Goal: Task Accomplishment & Management: Use online tool/utility

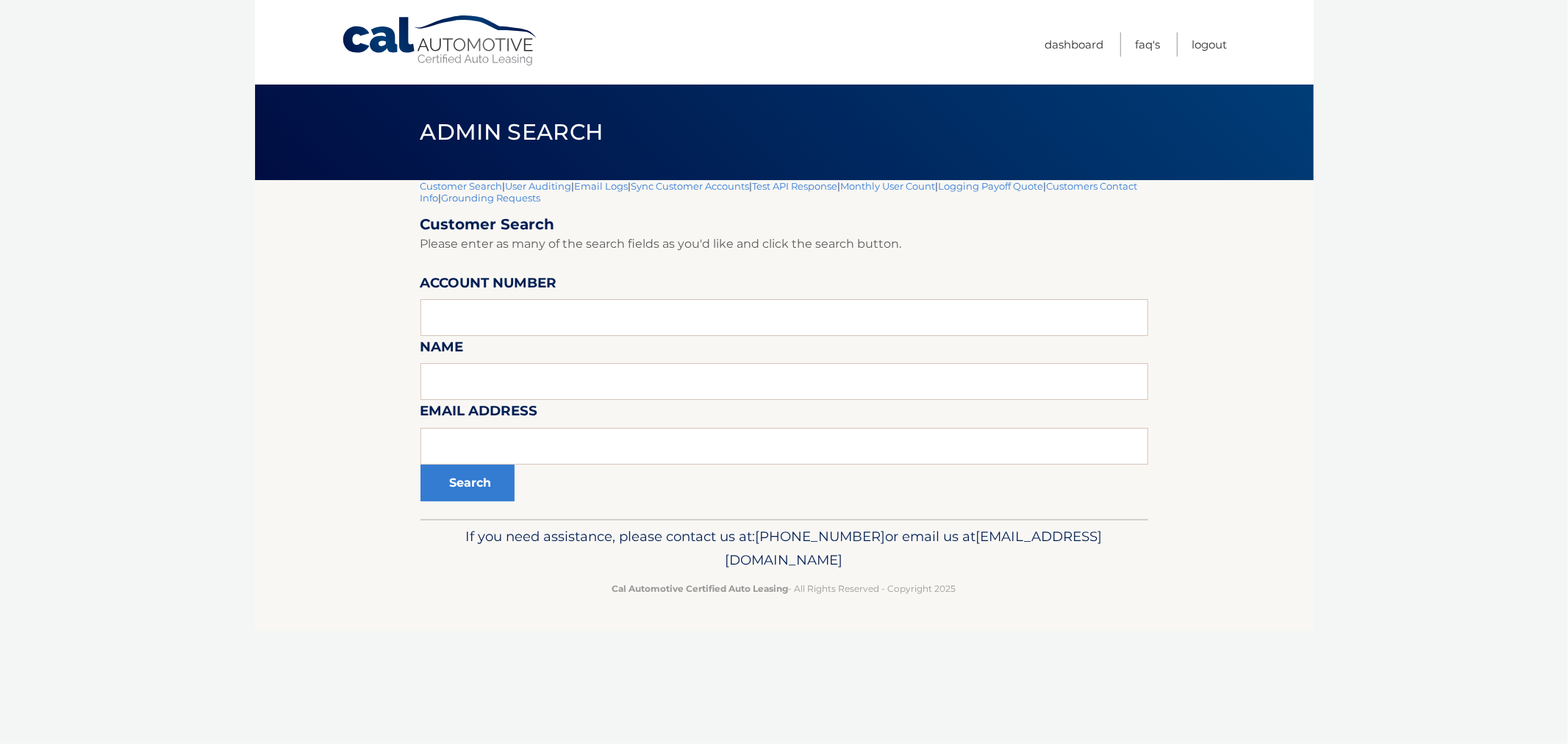
drag, startPoint x: 983, startPoint y: 608, endPoint x: 380, endPoint y: 144, distance: 760.9
click at [381, 145] on div "Cal Automotive Menu Dashboard FAQ's Logout |" at bounding box center [784, 372] width 1059 height 744
click at [380, 144] on div "Admin Search" at bounding box center [784, 132] width 1059 height 96
drag, startPoint x: 455, startPoint y: 141, endPoint x: 1176, endPoint y: 659, distance: 887.8
click at [1176, 659] on div "Cal Automotive Menu Dashboard FAQ's Logout |" at bounding box center [784, 372] width 1059 height 744
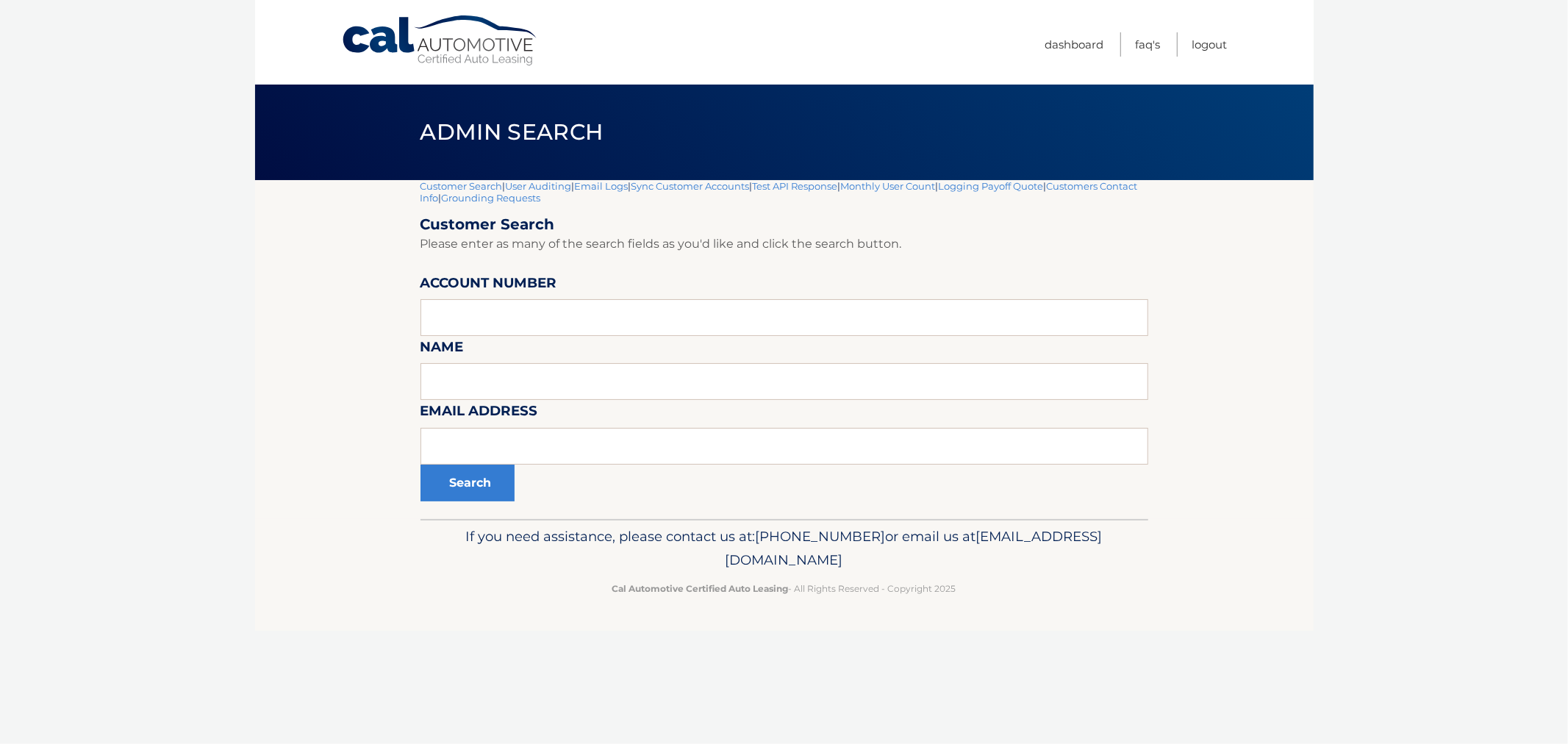
click at [281, 383] on section "Customer Search | User Auditing | Email Logs | Sync Customer Accounts | Test AP…" at bounding box center [784, 350] width 1059 height 339
click at [546, 326] on input "text" at bounding box center [784, 318] width 728 height 37
paste input "44456025898"
type input "44456025898"
click at [420, 465] on button "Search" at bounding box center [467, 483] width 94 height 37
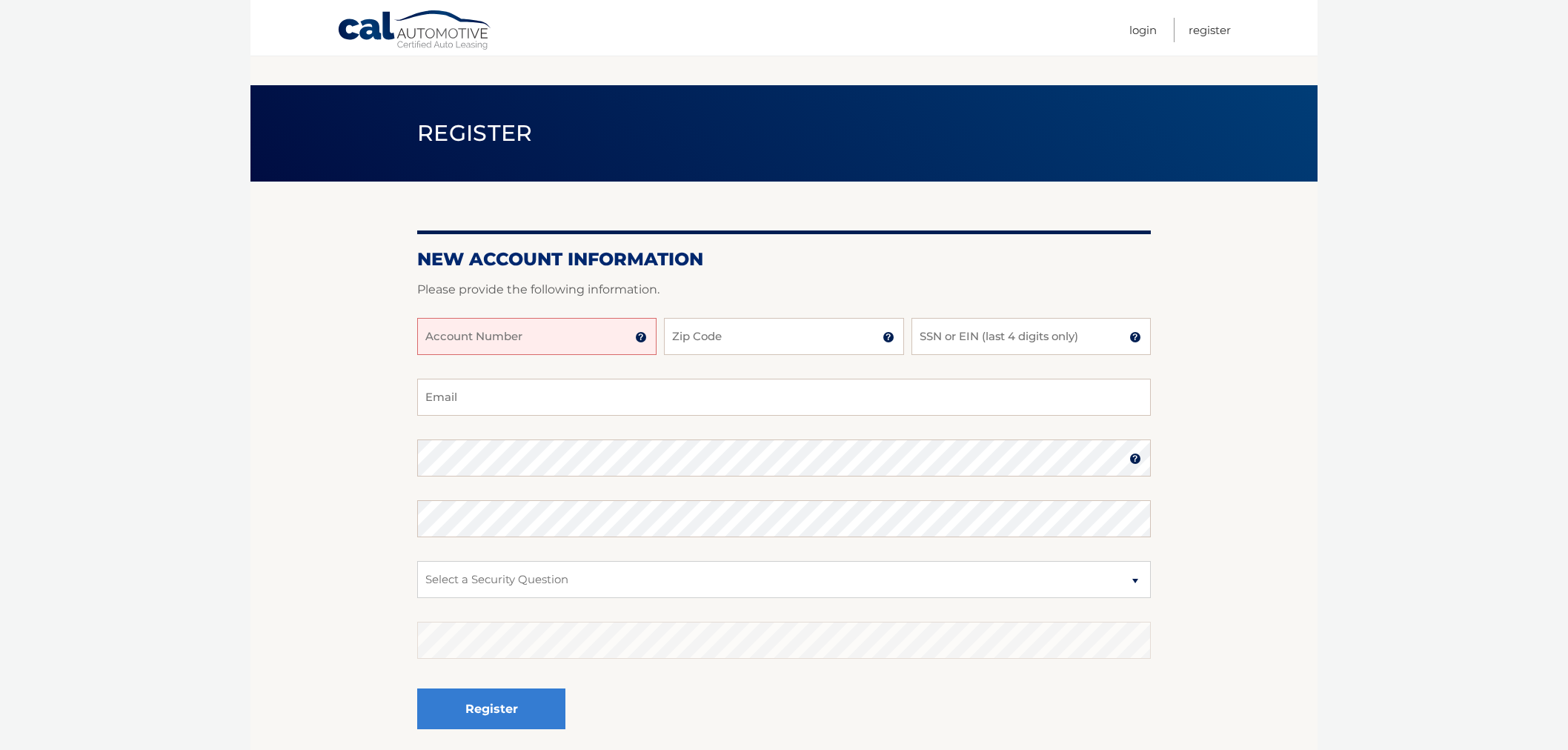
scroll to position [99, 0]
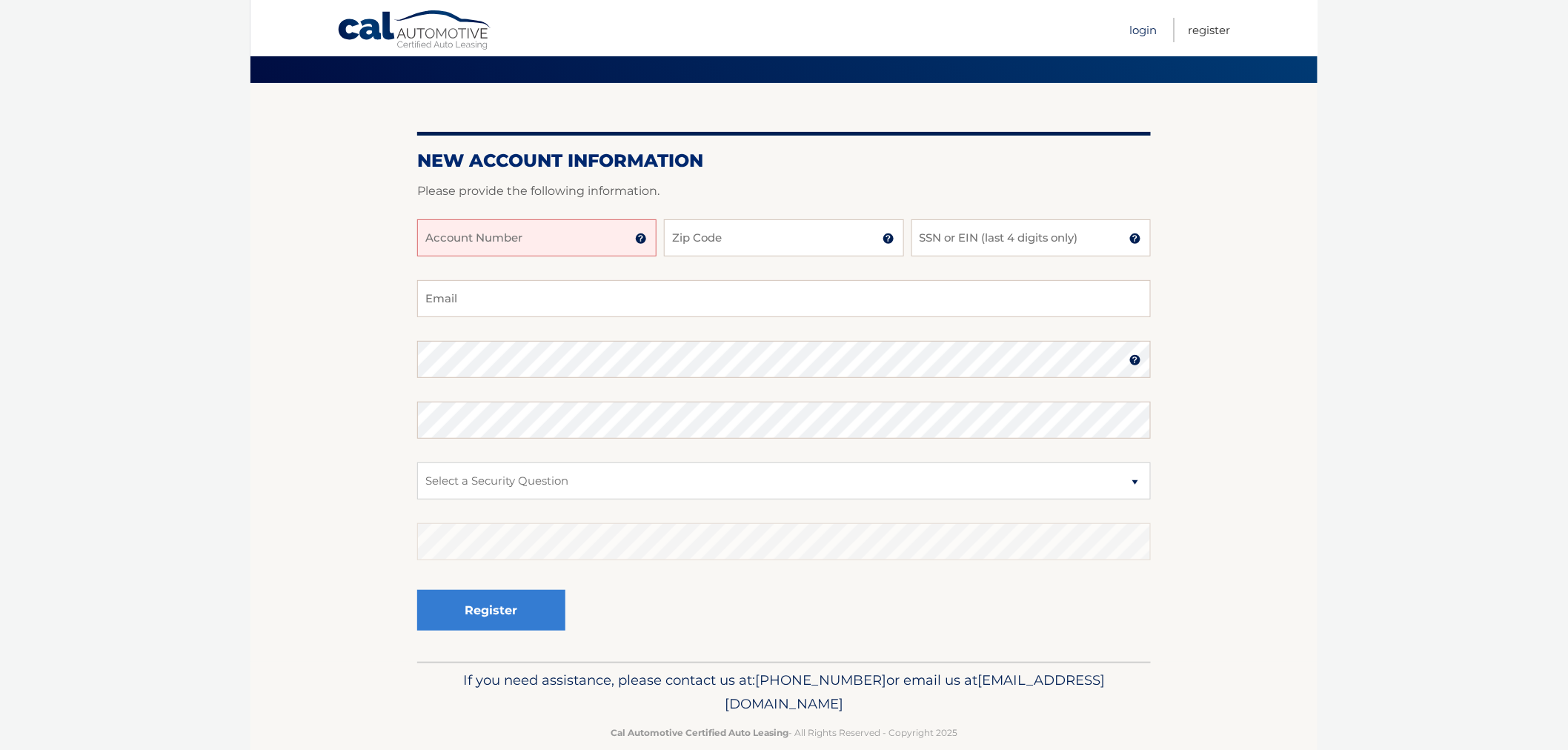
click at [1144, 26] on link "Login" at bounding box center [1143, 30] width 28 height 24
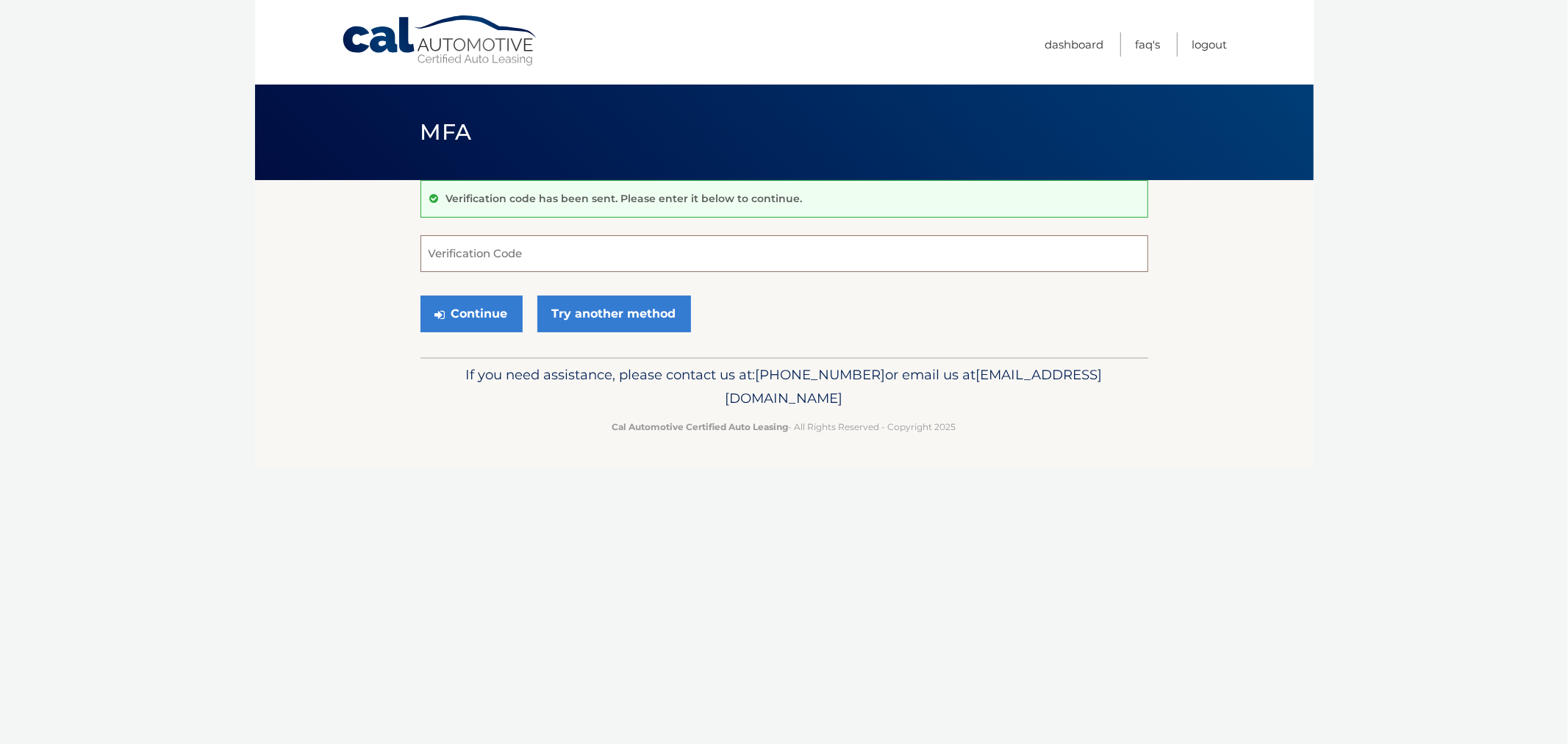
click at [548, 246] on input "Verification Code" at bounding box center [784, 253] width 728 height 37
type input "695351"
click at [420, 295] on button "Continue" at bounding box center [471, 313] width 102 height 37
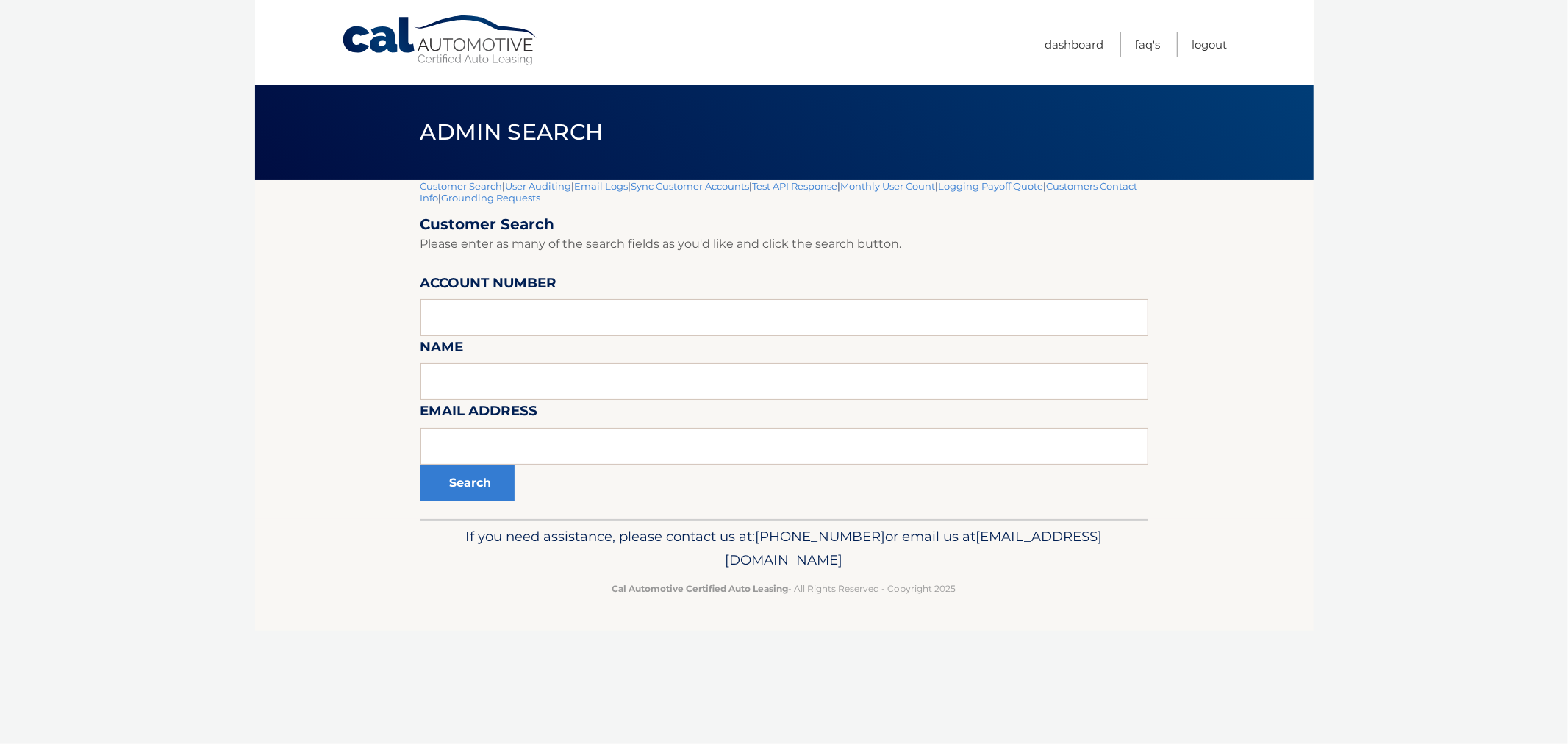
click at [498, 297] on label "Account Number" at bounding box center [488, 286] width 137 height 28
click at [498, 319] on input "text" at bounding box center [784, 318] width 728 height 37
paste input "44455857433"
type input "44455857433"
click at [482, 474] on button "Search" at bounding box center [467, 483] width 94 height 37
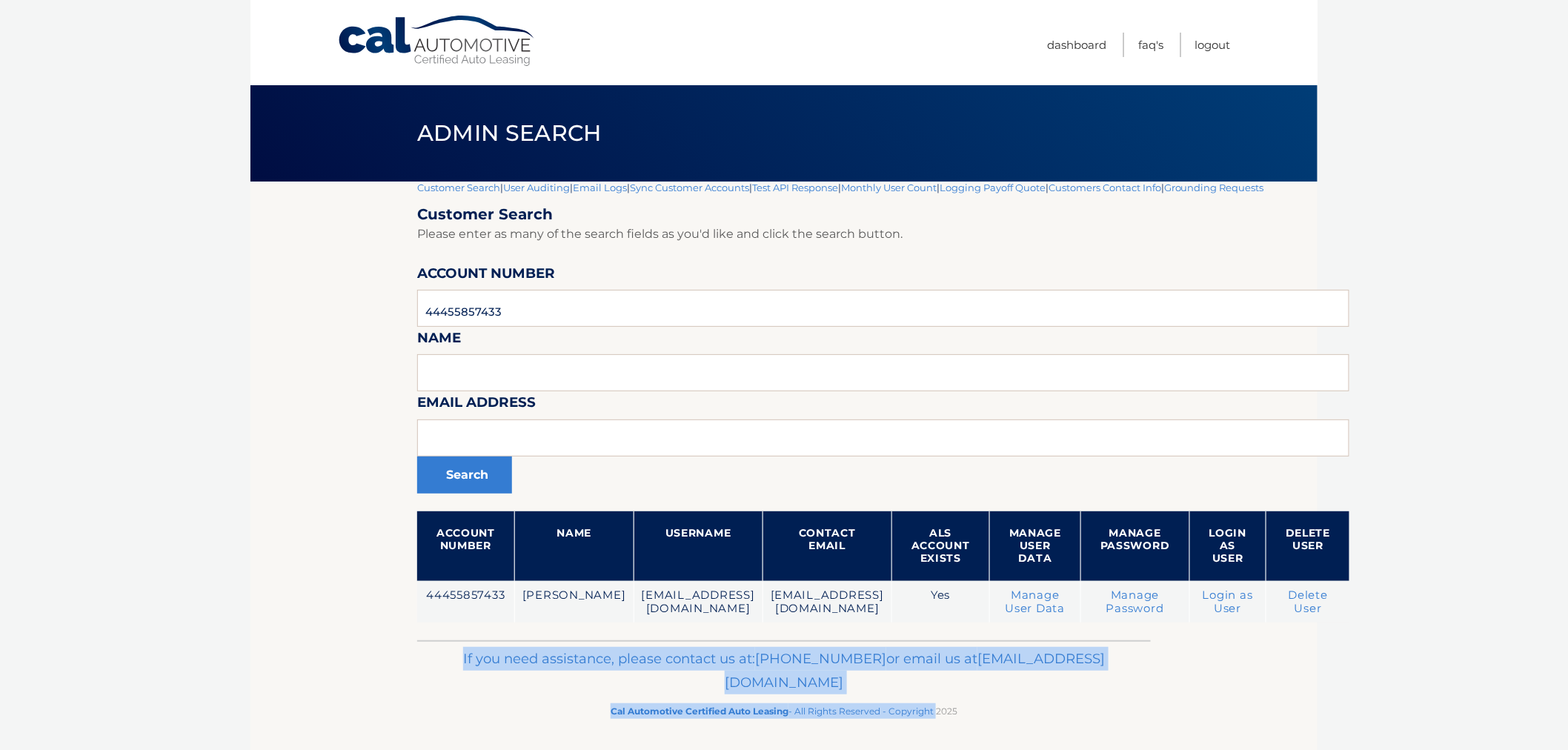
drag, startPoint x: 522, startPoint y: 655, endPoint x: 932, endPoint y: 728, distance: 416.4
click at [932, 728] on footer "If you need assistance, please contact us at: [PHONE_NUMBER] or email us at [EM…" at bounding box center [784, 697] width 1067 height 113
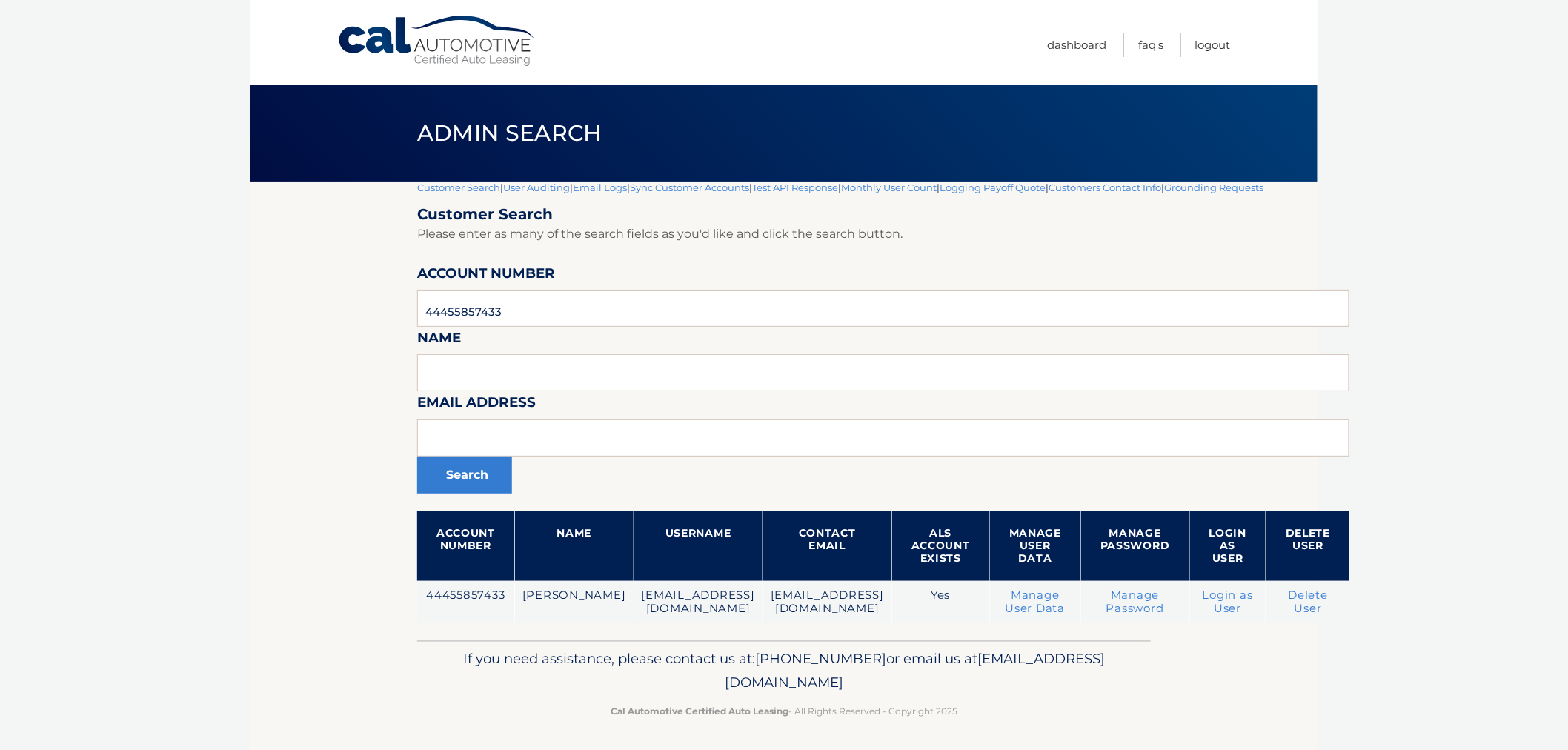
click at [966, 728] on footer "If you need assistance, please contact us at: [PHONE_NUMBER] or email us at [EM…" at bounding box center [784, 697] width 1067 height 113
drag, startPoint x: 988, startPoint y: 700, endPoint x: 494, endPoint y: 655, distance: 496.0
click at [445, 651] on div "If you need assistance, please contact us at: [PHONE_NUMBER] or email us at [EM…" at bounding box center [784, 682] width 733 height 83
click at [526, 655] on p "If you need assistance, please contact us at: [PHONE_NUMBER] or email us at [EM…" at bounding box center [784, 670] width 714 height 48
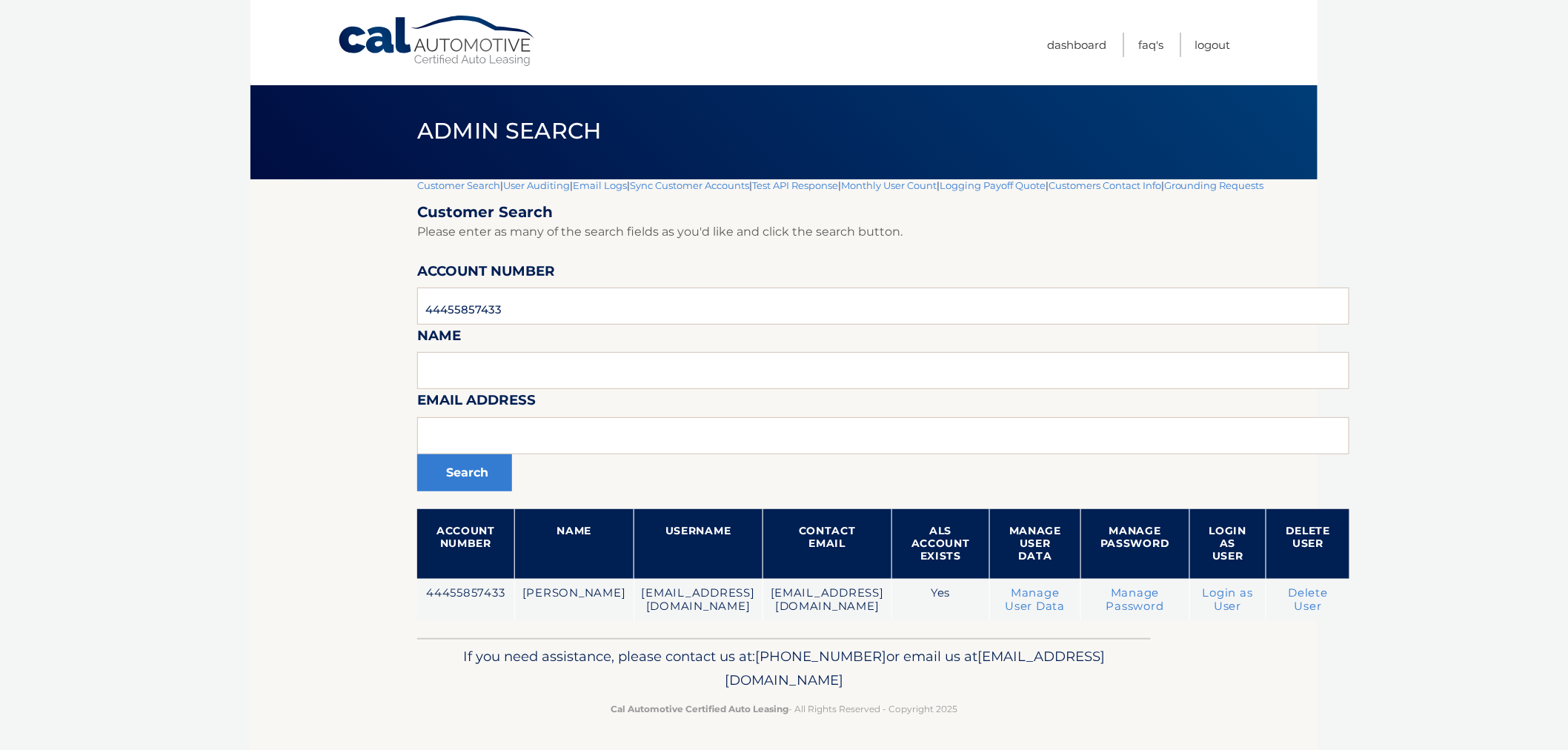
drag, startPoint x: 535, startPoint y: 651, endPoint x: 1108, endPoint y: 737, distance: 579.4
click at [1128, 745] on footer "If you need assistance, please contact us at: [PHONE_NUMBER] or email us at [EM…" at bounding box center [784, 694] width 1067 height 113
drag, startPoint x: 1085, startPoint y: 728, endPoint x: 1071, endPoint y: 723, distance: 14.9
click at [1084, 727] on footer "If you need assistance, please contact us at: [PHONE_NUMBER] or email us at [EM…" at bounding box center [784, 694] width 1067 height 113
click at [1065, 718] on div "If you need assistance, please contact us at: [PHONE_NUMBER] or email us at [EM…" at bounding box center [784, 680] width 733 height 83
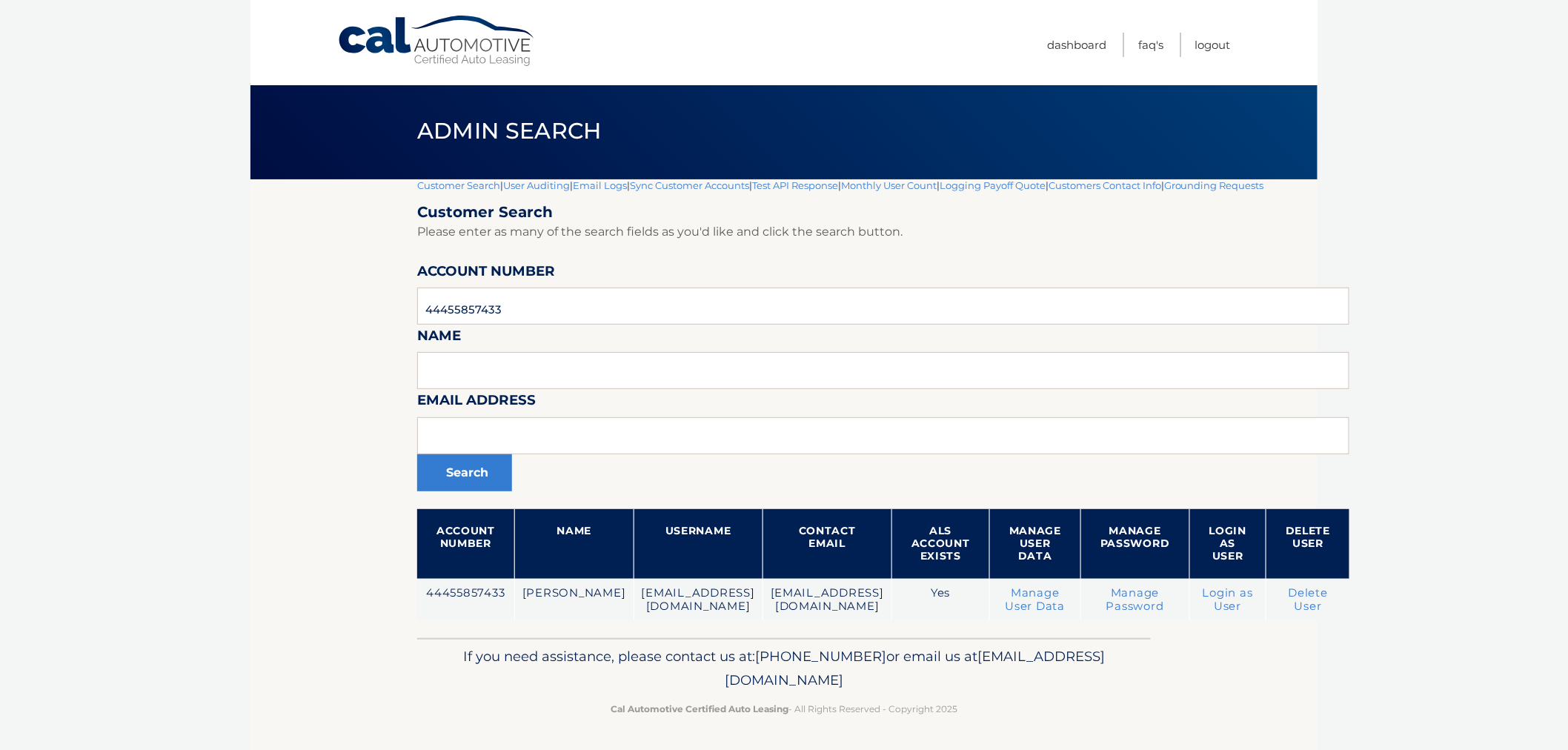
click at [1049, 715] on div "If you need assistance, please contact us at: [PHONE_NUMBER] or email us at [EM…" at bounding box center [784, 680] width 733 height 83
drag, startPoint x: 983, startPoint y: 728, endPoint x: 457, endPoint y: 639, distance: 533.5
click at [457, 639] on div "If you need assistance, please contact us at: [PHONE_NUMBER] or email us at [EM…" at bounding box center [784, 680] width 733 height 83
drag, startPoint x: 489, startPoint y: 654, endPoint x: 437, endPoint y: 749, distance: 108.3
click at [489, 655] on p "If you need assistance, please contact us at: [PHONE_NUMBER] or email us at [EM…" at bounding box center [784, 668] width 714 height 48
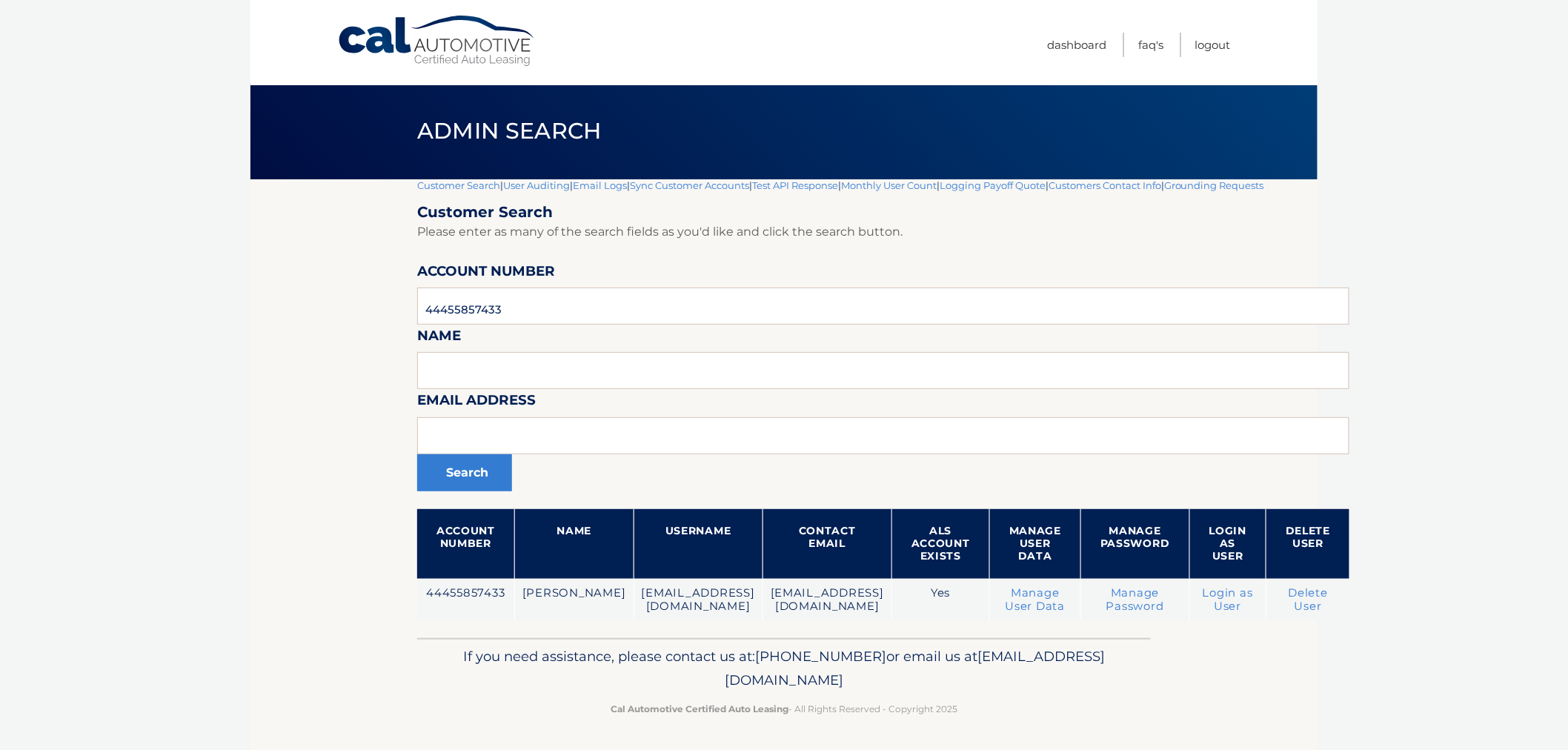
click at [448, 714] on p "Cal Automotive Certified Auto Leasing - All Rights Reserved - Copyright 2025" at bounding box center [784, 709] width 714 height 16
click at [351, 181] on section "Customer Search | User Auditing | Email Logs | Sync Customer Accounts | Test AP…" at bounding box center [784, 409] width 1067 height 459
drag, startPoint x: 354, startPoint y: 120, endPoint x: 1249, endPoint y: 704, distance: 1068.7
click at [1229, 682] on div "Cal Automotive Menu Dashboard FAQ's Logout |" at bounding box center [784, 372] width 1067 height 750
click at [1250, 707] on footer "If you need assistance, please contact us at: [PHONE_NUMBER] or email us at [EM…" at bounding box center [784, 694] width 1067 height 113
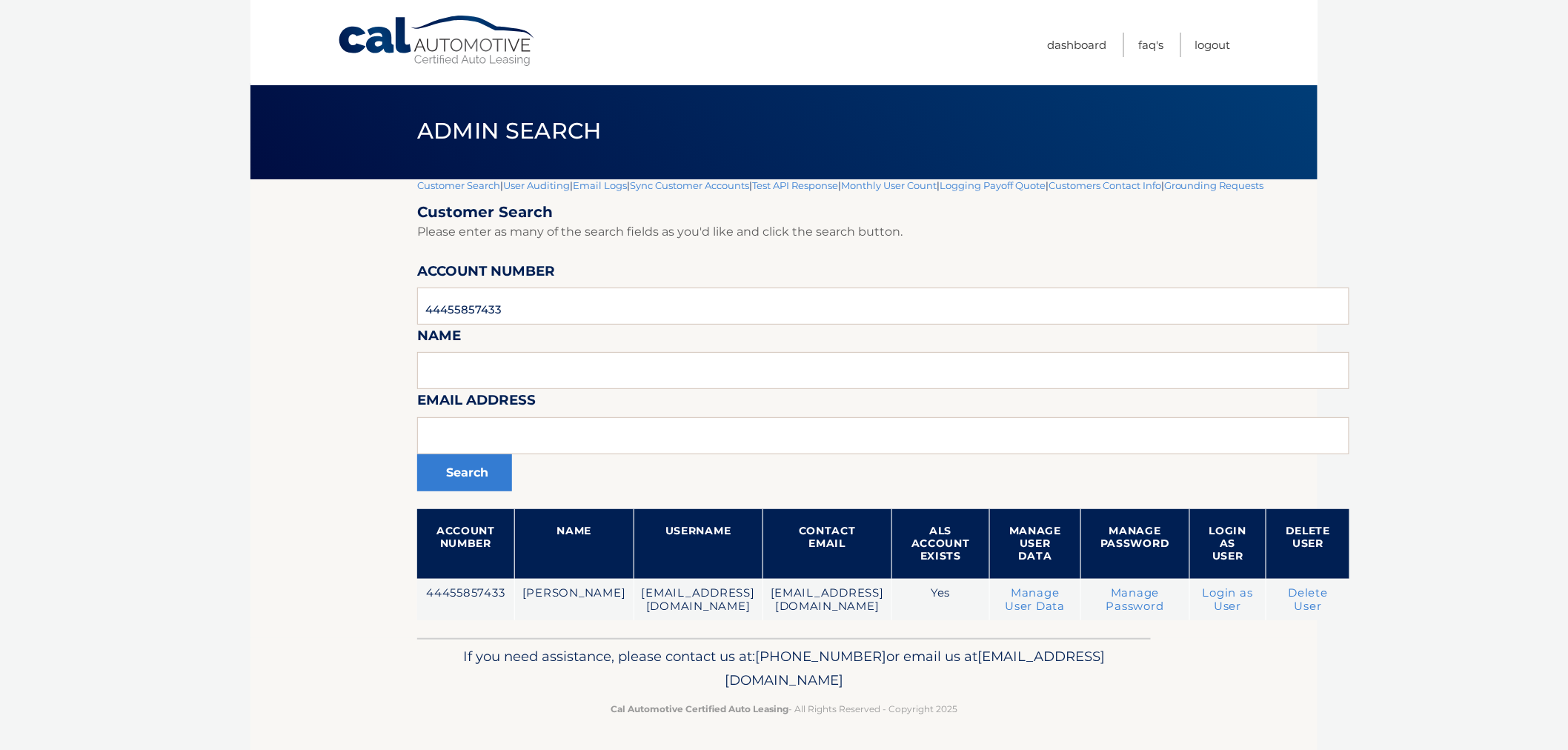
drag, startPoint x: 1005, startPoint y: 662, endPoint x: 369, endPoint y: 67, distance: 870.9
click at [371, 64] on div "Cal Automotive Menu Dashboard FAQ's Logout |" at bounding box center [784, 372] width 1067 height 750
click at [364, 115] on div "Admin Search" at bounding box center [784, 131] width 1067 height 96
